Goal: Find specific page/section: Find specific page/section

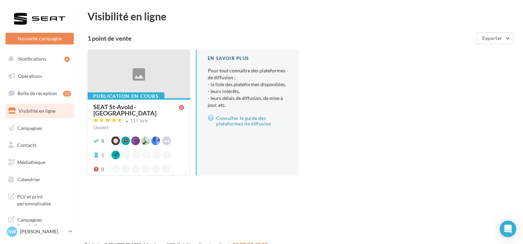
click at [170, 84] on div at bounding box center [139, 74] width 102 height 49
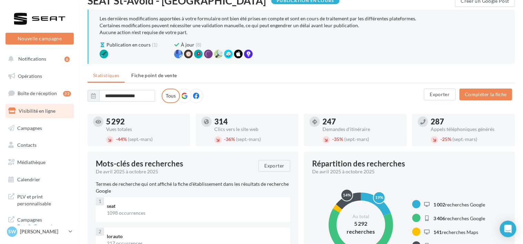
scroll to position [29, 0]
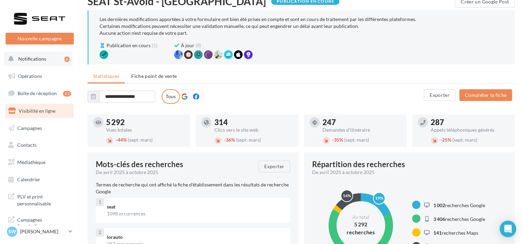
click at [22, 65] on button "Notifications 6" at bounding box center [38, 59] width 68 height 14
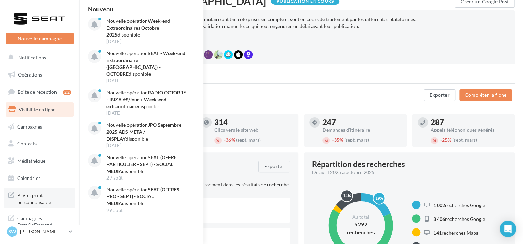
scroll to position [1, 0]
click at [37, 176] on span "Calendrier" at bounding box center [28, 178] width 23 height 6
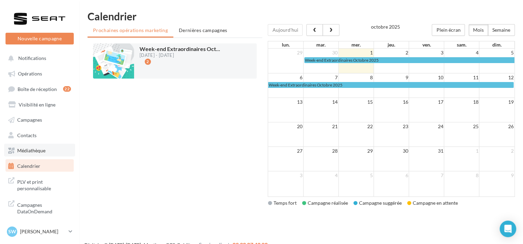
click at [34, 149] on span "Médiathèque" at bounding box center [31, 151] width 28 height 6
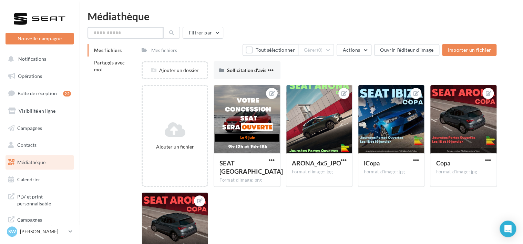
click at [101, 36] on input "text" at bounding box center [126, 33] width 76 height 12
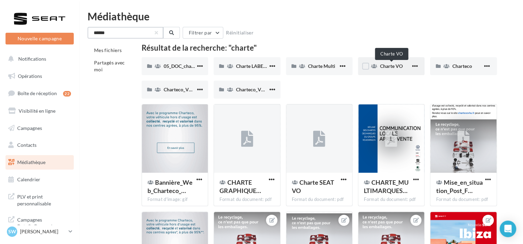
type input "******"
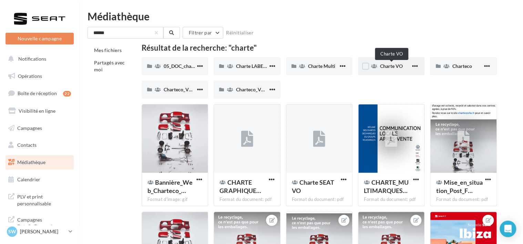
click at [394, 68] on span "Charte VO" at bounding box center [391, 66] width 23 height 6
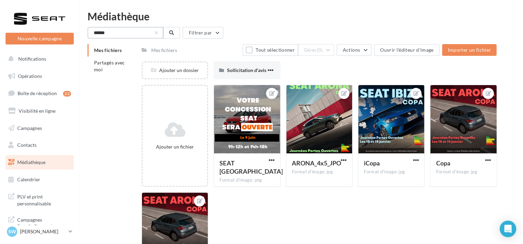
click at [125, 28] on input "******" at bounding box center [126, 33] width 76 height 12
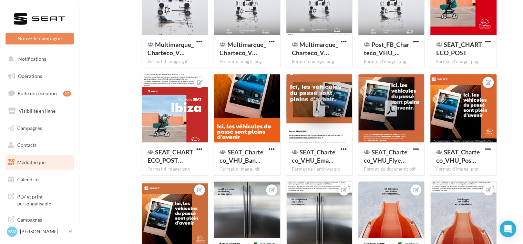
scroll to position [320, 0]
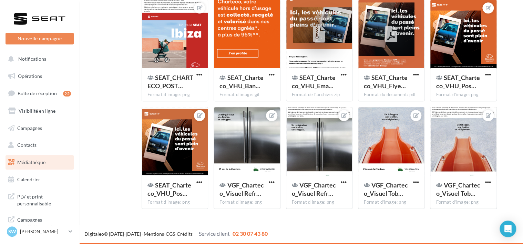
click at [273, 134] on div at bounding box center [247, 141] width 66 height 69
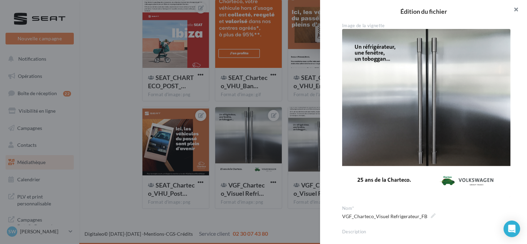
click at [517, 7] on button "button" at bounding box center [513, 10] width 28 height 21
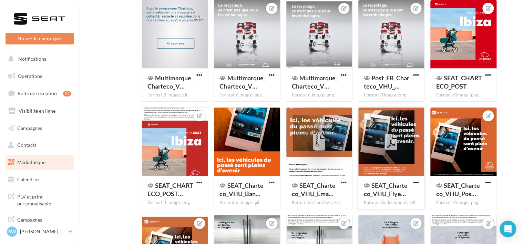
scroll to position [165, 0]
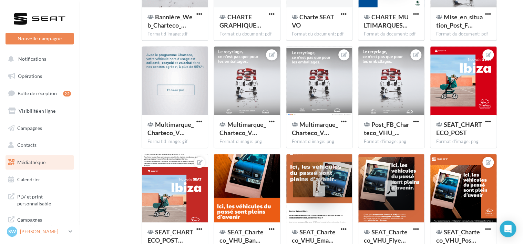
click at [68, 231] on link "SW [PERSON_NAME] SEAT-[GEOGRAPHIC_DATA]" at bounding box center [40, 231] width 68 height 13
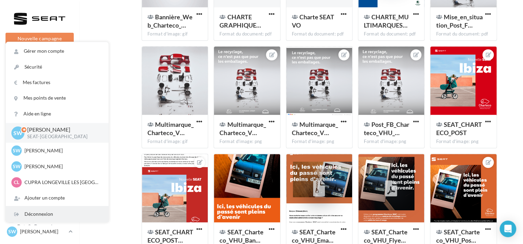
click at [57, 208] on div "Déconnexion" at bounding box center [57, 214] width 103 height 16
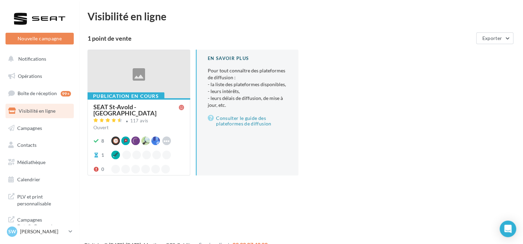
click at [132, 72] on div at bounding box center [139, 74] width 102 height 49
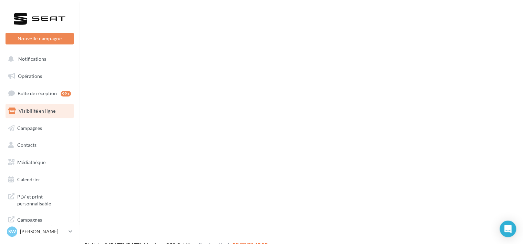
click at [132, 72] on div "Nouvelle campagne Nouvelle campagne Notifications Opérations Boîte de réception…" at bounding box center [261, 133] width 523 height 244
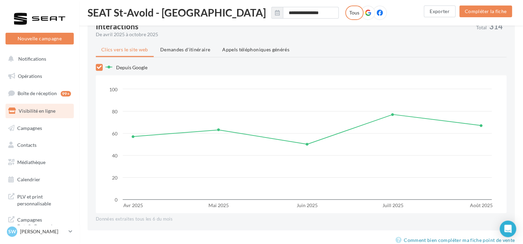
scroll to position [671, 0]
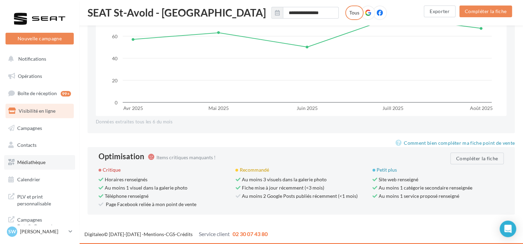
click at [52, 164] on link "Médiathèque" at bounding box center [39, 162] width 71 height 14
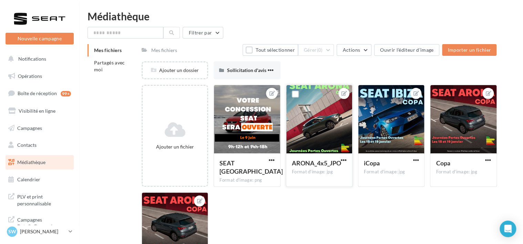
click at [317, 113] on div at bounding box center [319, 119] width 66 height 69
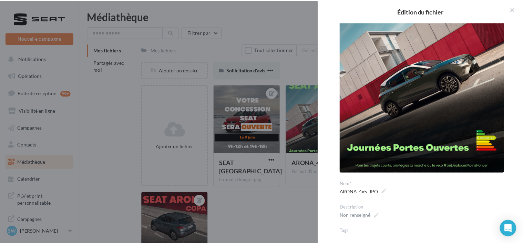
scroll to position [62, 0]
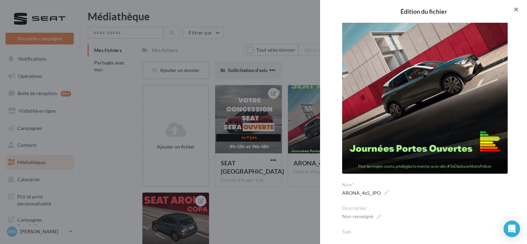
click at [514, 11] on button "button" at bounding box center [513, 10] width 28 height 21
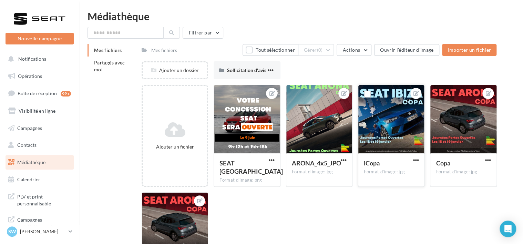
click at [379, 132] on div at bounding box center [392, 119] width 66 height 69
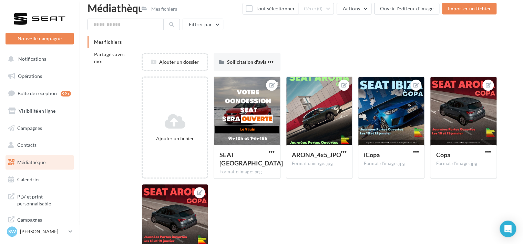
scroll to position [1, 0]
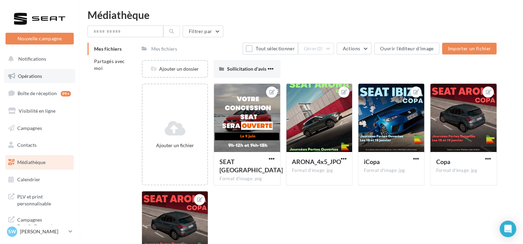
click at [34, 74] on div "Nouvelle campagne Nouvelle campagne Notifications Opérations Boîte de réception…" at bounding box center [261, 169] width 523 height 319
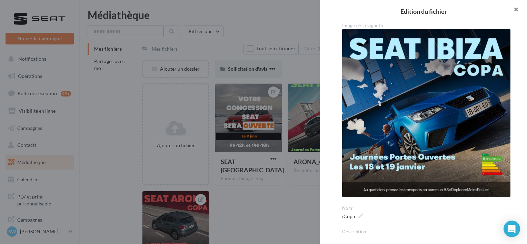
click at [517, 11] on button "button" at bounding box center [513, 10] width 28 height 21
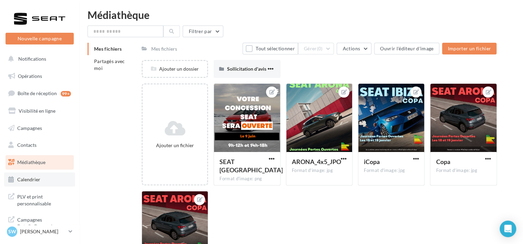
click at [29, 176] on link "Calendrier" at bounding box center [39, 179] width 71 height 14
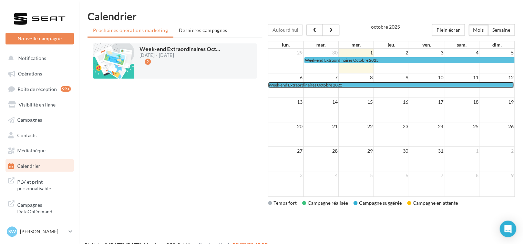
click at [308, 84] on span "Week-end Extraordinaires Octobre 2025" at bounding box center [306, 84] width 74 height 5
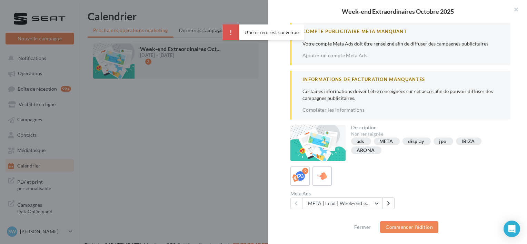
scroll to position [18, 0]
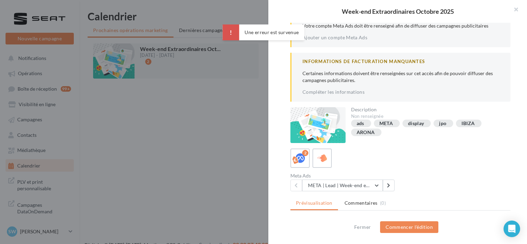
click at [320, 116] on div at bounding box center [317, 125] width 55 height 36
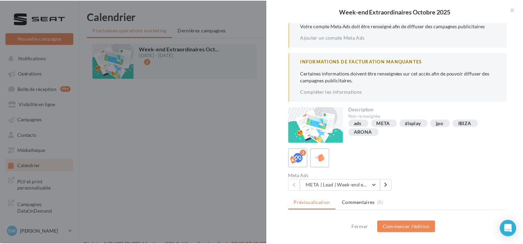
scroll to position [117, 0]
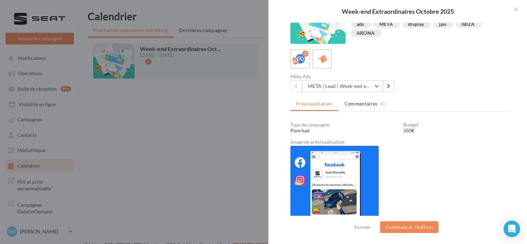
click at [365, 169] on img at bounding box center [334, 184] width 88 height 77
click at [514, 11] on button "button" at bounding box center [513, 10] width 28 height 21
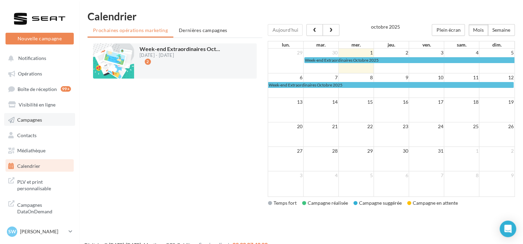
click at [30, 115] on link "Campagnes" at bounding box center [39, 119] width 71 height 12
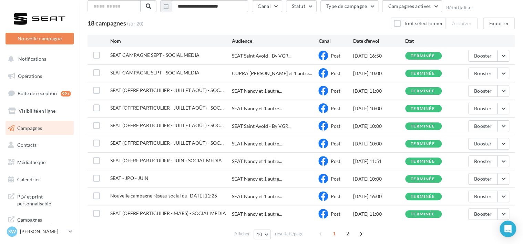
scroll to position [11, 0]
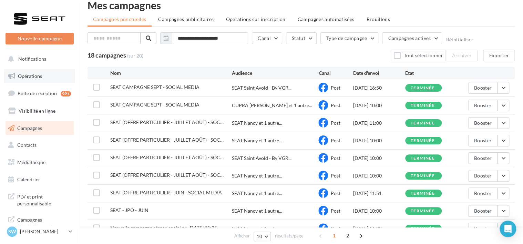
click at [30, 76] on span "Opérations" at bounding box center [30, 76] width 24 height 6
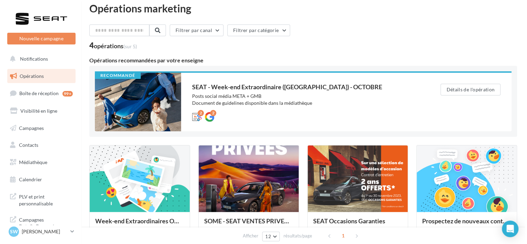
scroll to position [8, 0]
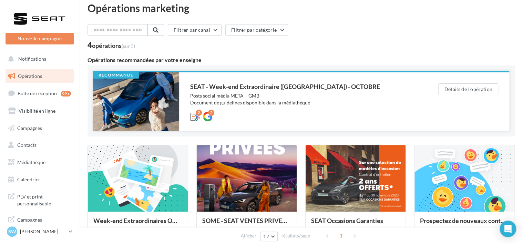
click at [143, 91] on div at bounding box center [136, 101] width 86 height 59
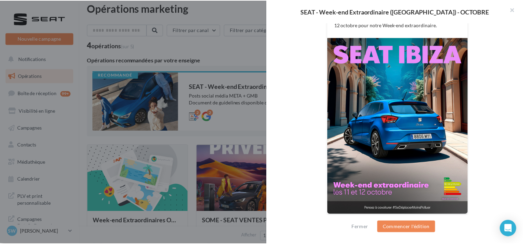
scroll to position [173, 0]
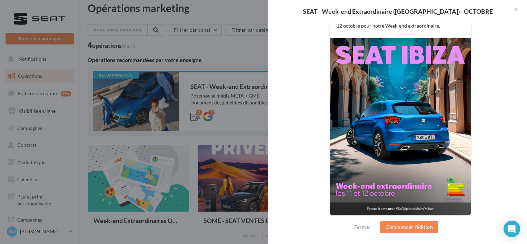
click at [396, 134] on img at bounding box center [400, 126] width 141 height 177
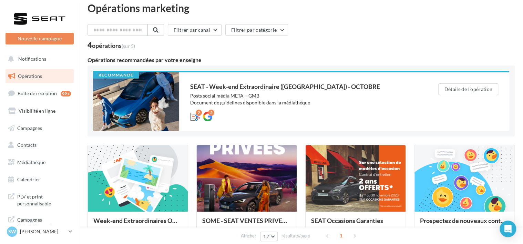
scroll to position [0, 0]
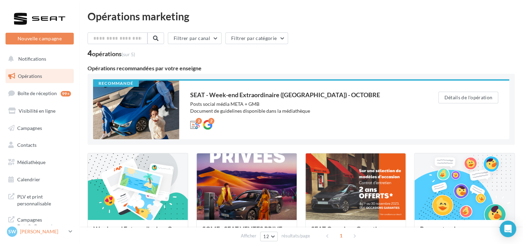
click at [68, 232] on link "SW Sophie WERNER SEAT-LONGEVILLE" at bounding box center [40, 231] width 68 height 13
